Goal: Task Accomplishment & Management: Manage account settings

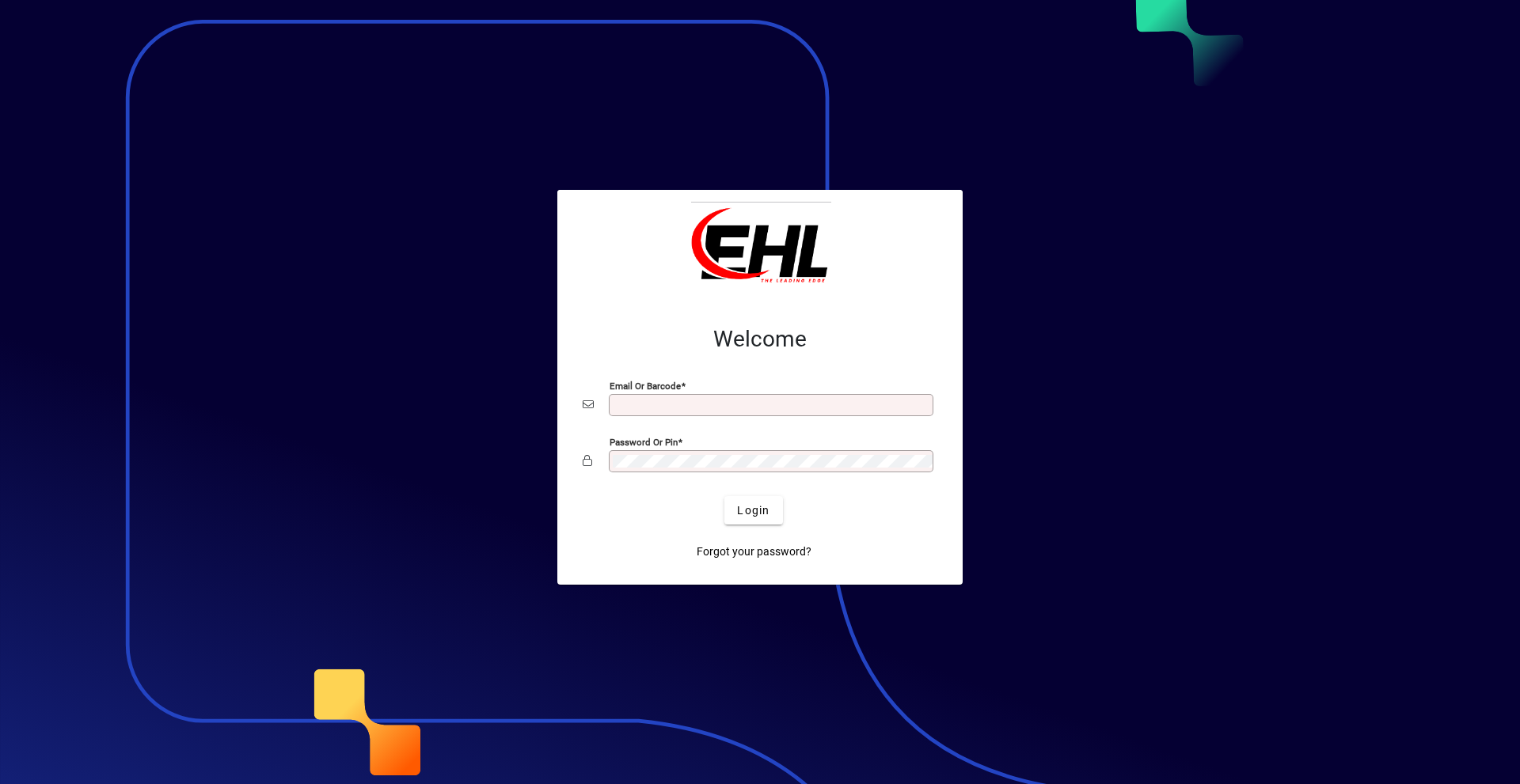
type input "**********"
click at [1227, 104] on div at bounding box center [760, 392] width 1520 height 784
